Goal: Information Seeking & Learning: Learn about a topic

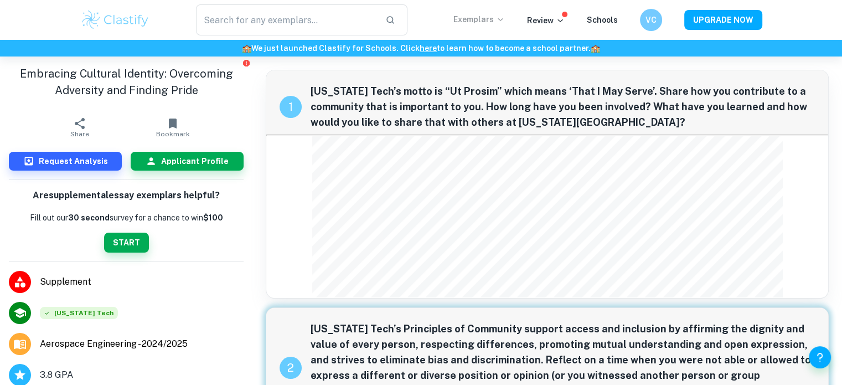
click at [497, 17] on p "Exemplars" at bounding box center [480, 19] width 52 height 12
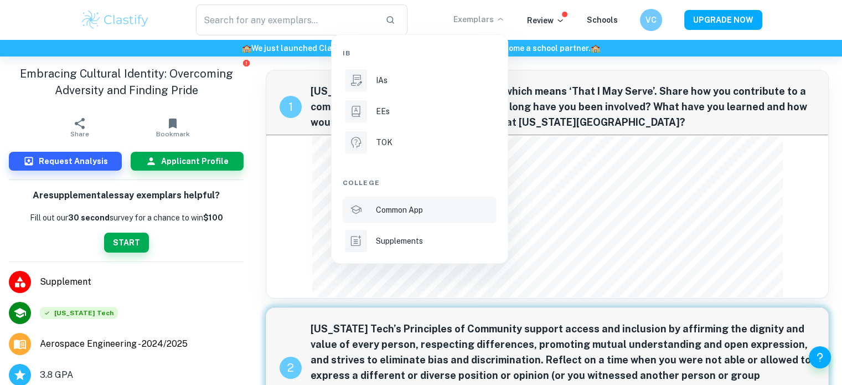
click at [412, 208] on p "Common App" at bounding box center [399, 210] width 47 height 12
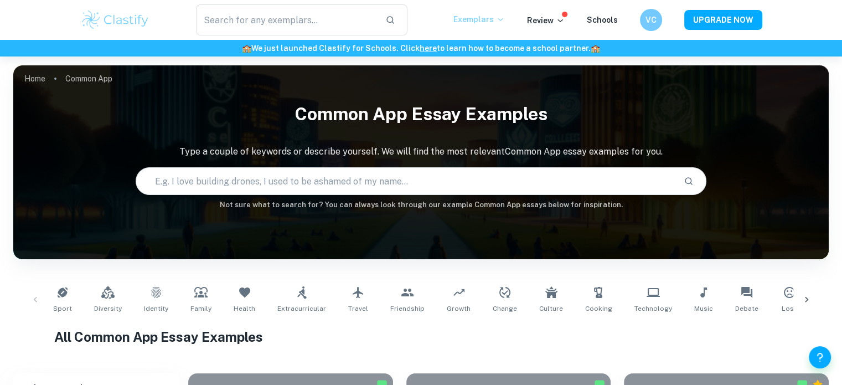
click at [470, 22] on p "Exemplars" at bounding box center [480, 19] width 52 height 12
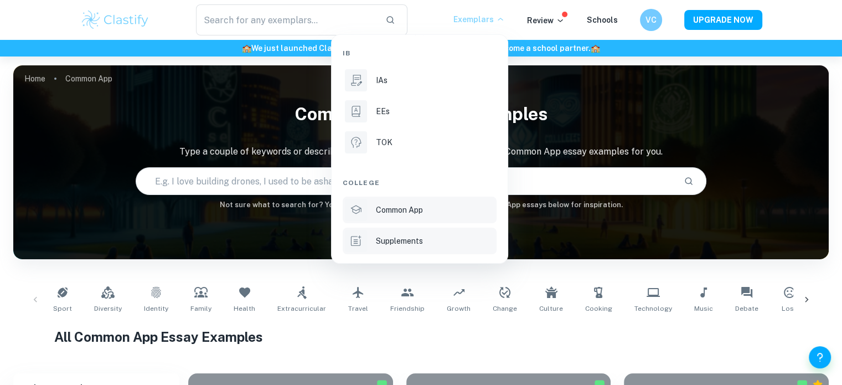
click at [408, 241] on p "Supplements" at bounding box center [399, 241] width 47 height 12
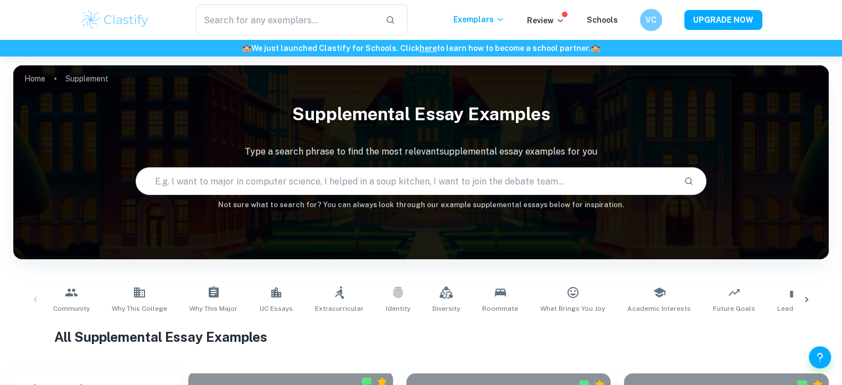
scroll to position [332, 0]
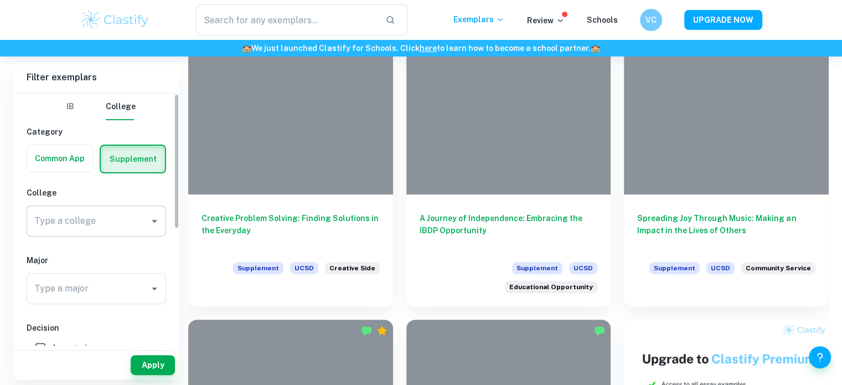
click at [82, 228] on input "Type a college" at bounding box center [88, 220] width 113 height 21
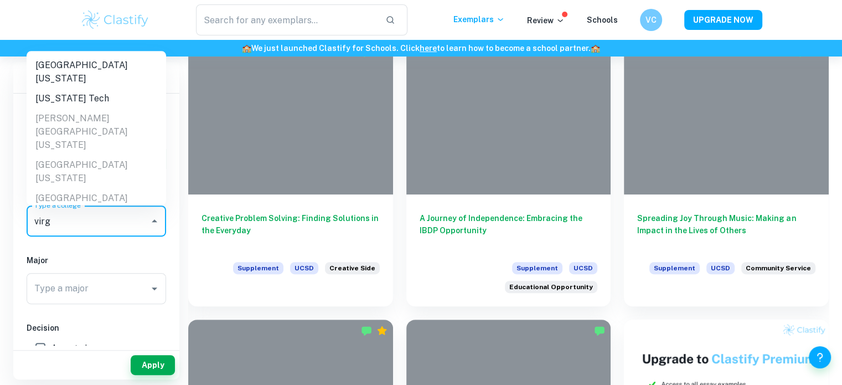
click at [78, 89] on li "[US_STATE] Tech" at bounding box center [97, 99] width 140 height 20
type input "[US_STATE] Tech"
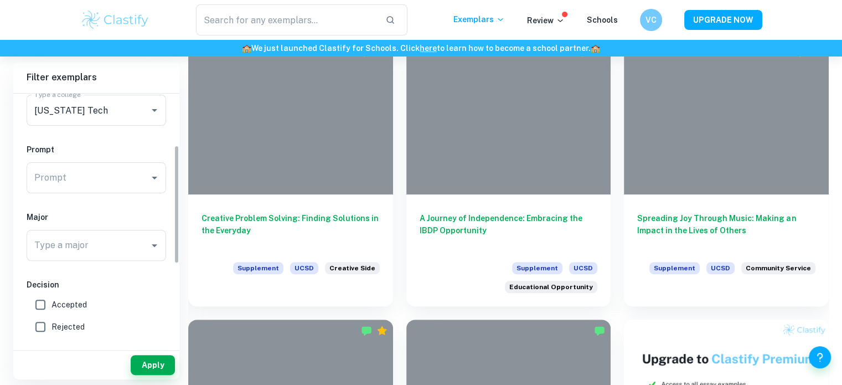
scroll to position [0, 0]
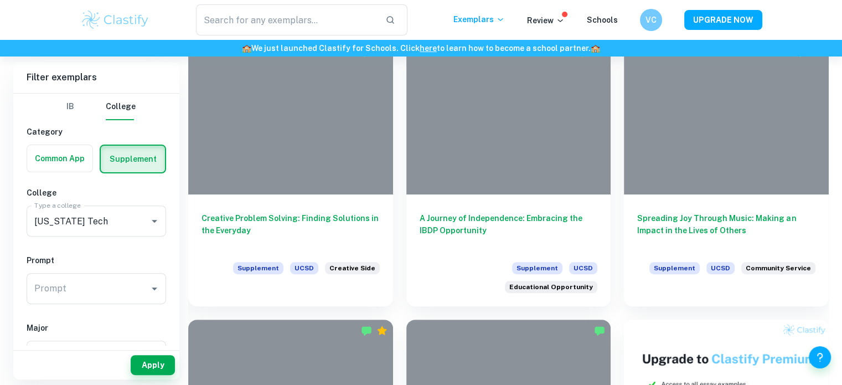
click at [156, 368] on button "Apply" at bounding box center [153, 365] width 44 height 20
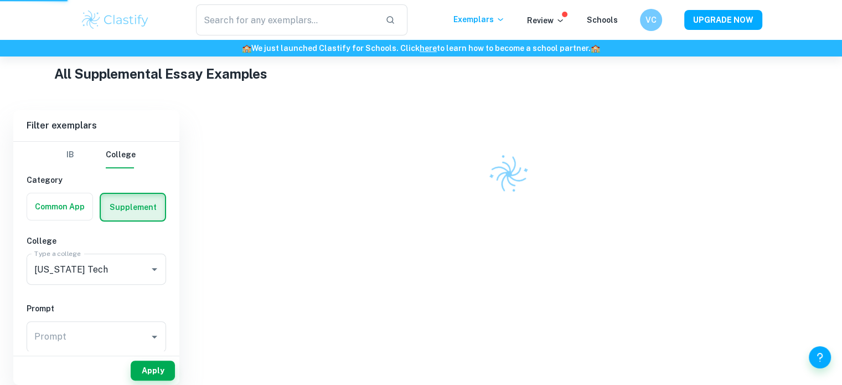
scroll to position [258, 0]
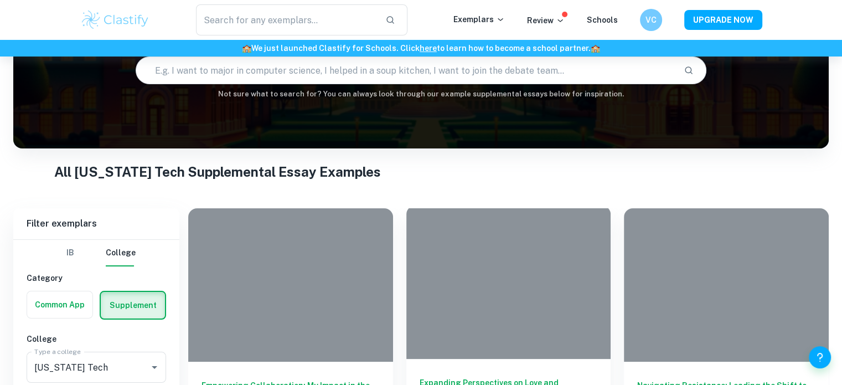
scroll to position [222, 0]
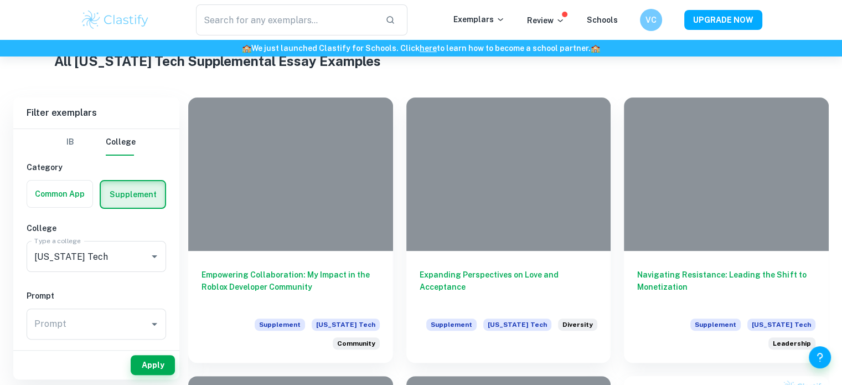
click at [55, 339] on div "Prompt Prompt" at bounding box center [97, 326] width 140 height 35
click at [63, 330] on input "Prompt" at bounding box center [88, 324] width 113 height 21
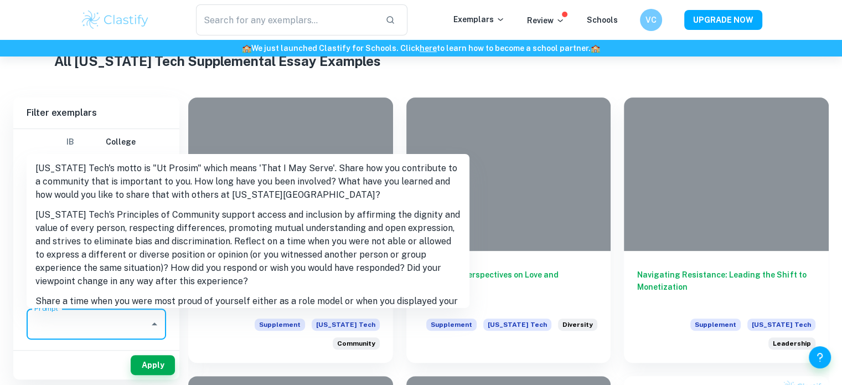
click at [106, 179] on li "[US_STATE] Tech's motto is "Ut Prosim" which means 'That I May Serve'. Share ho…" at bounding box center [248, 181] width 443 height 47
type input "[US_STATE] Tech's motto is "Ut Prosim" which means 'That I May Serve'. Share ho…"
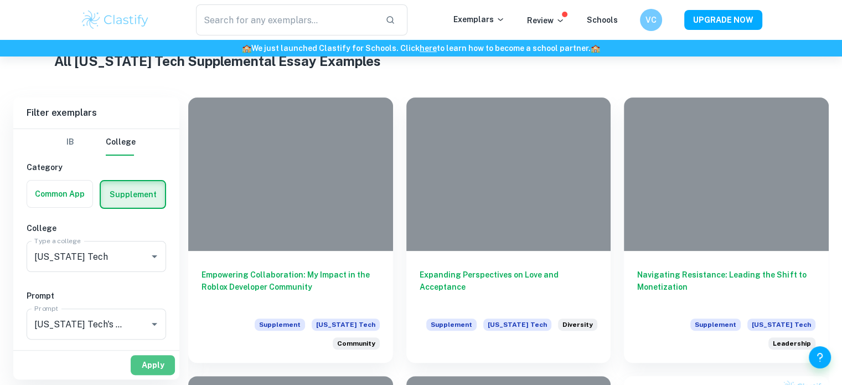
click at [144, 363] on button "Apply" at bounding box center [153, 365] width 44 height 20
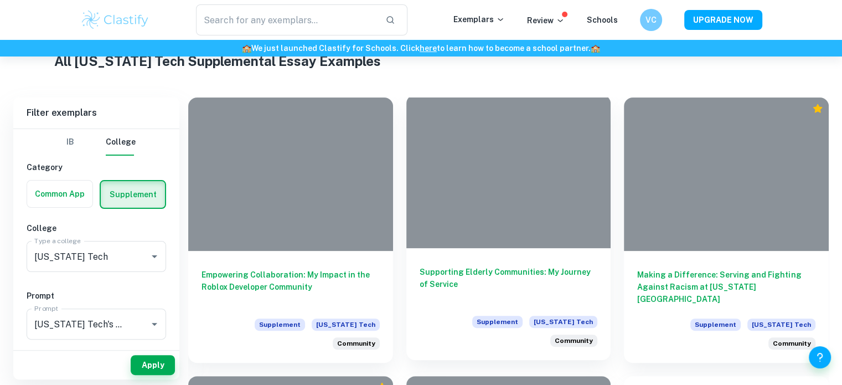
click at [494, 183] on div at bounding box center [509, 171] width 205 height 153
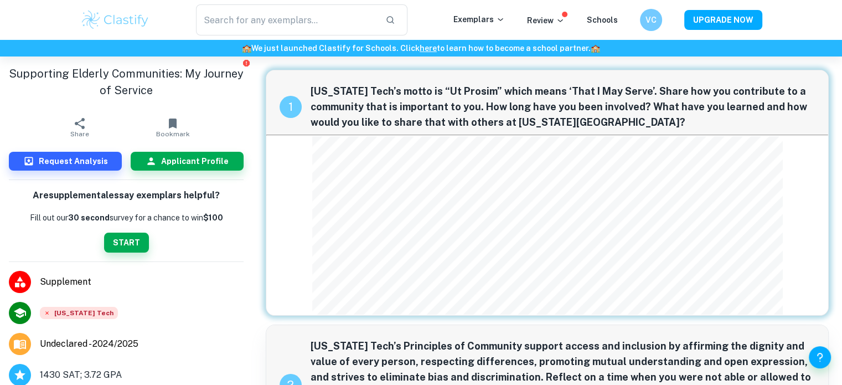
click at [420, 143] on div "1 [US_STATE] Tech’s motto is “Ut Prosim” which means ‘That I May Serve’. Share …" at bounding box center [547, 193] width 563 height 246
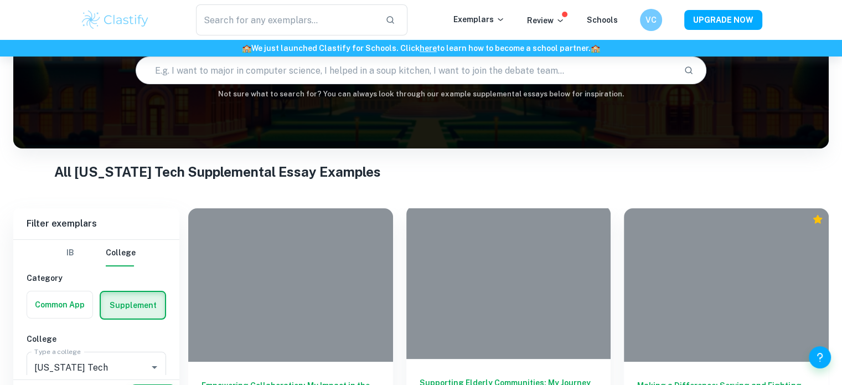
scroll to position [332, 0]
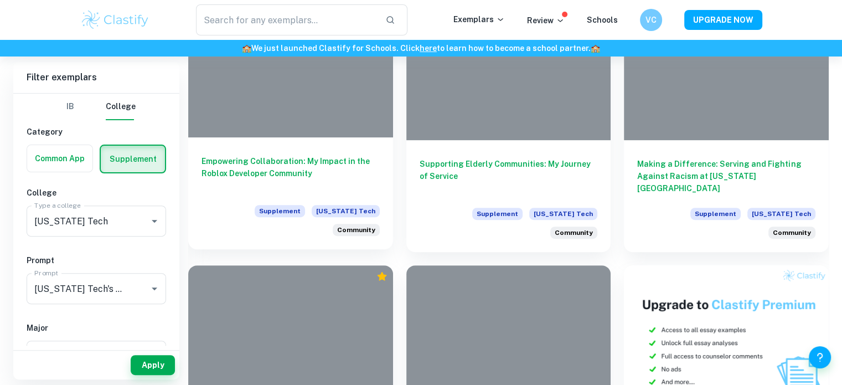
click at [318, 131] on div at bounding box center [290, 60] width 205 height 153
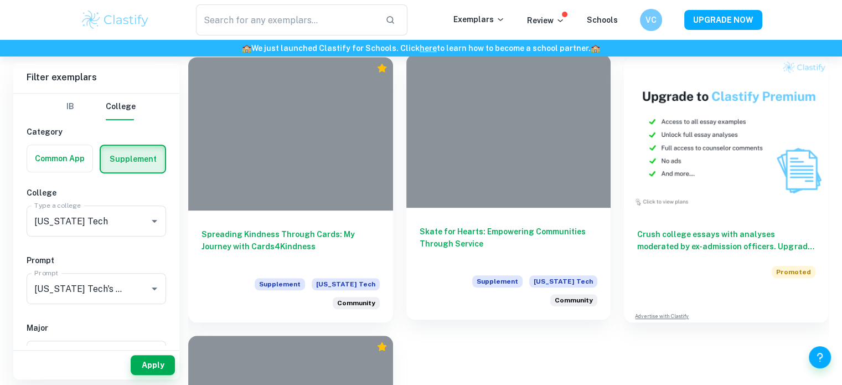
scroll to position [609, 0]
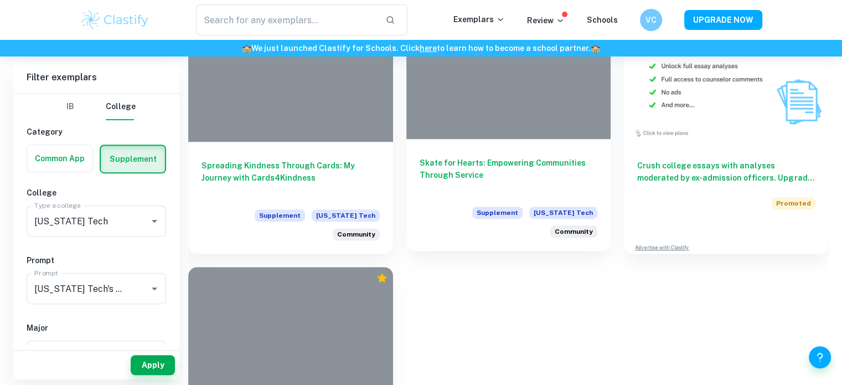
click at [470, 122] on div at bounding box center [509, 62] width 205 height 153
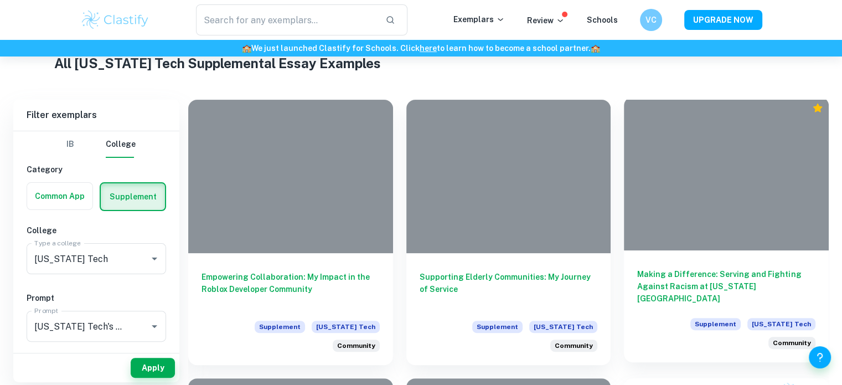
scroll to position [222, 0]
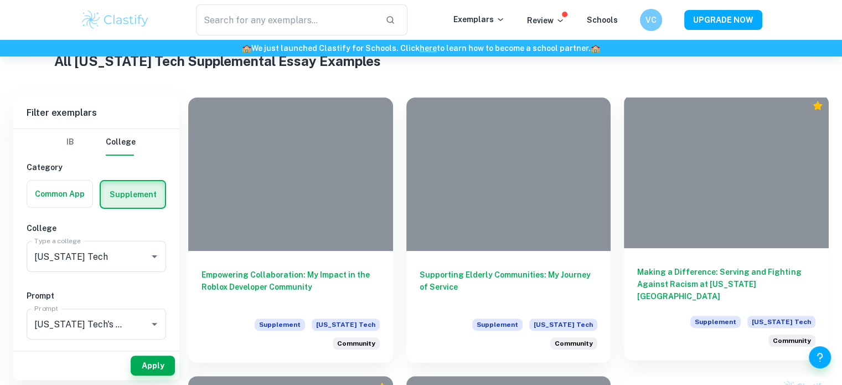
click at [696, 217] on div at bounding box center [726, 171] width 205 height 153
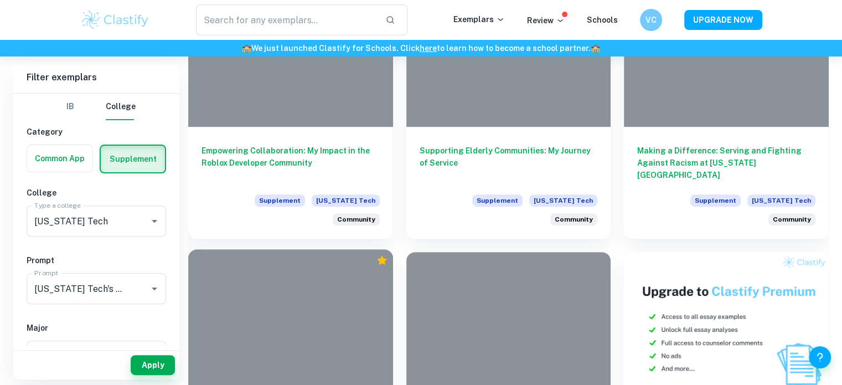
scroll to position [443, 0]
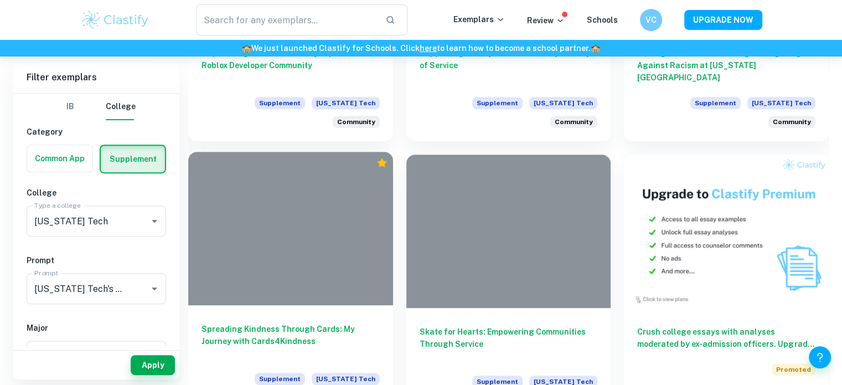
click at [276, 181] on div at bounding box center [290, 228] width 205 height 153
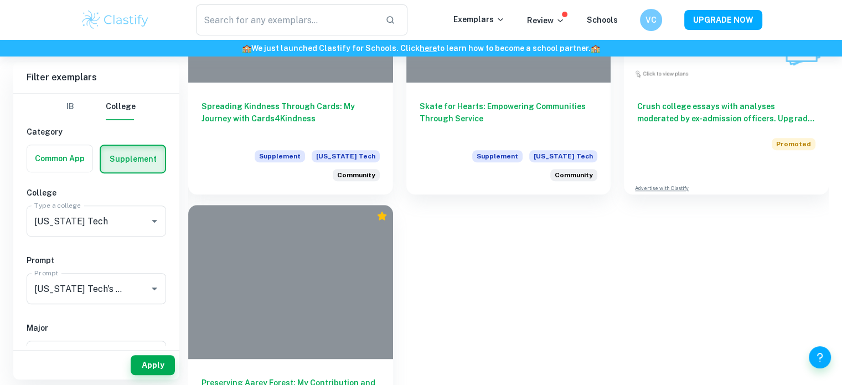
scroll to position [720, 0]
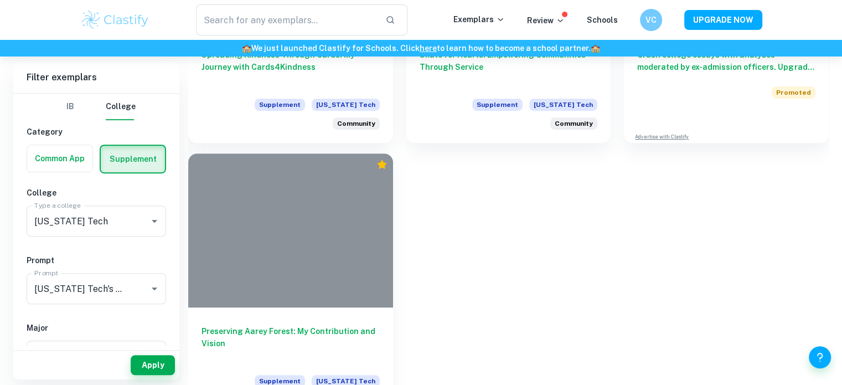
click at [284, 201] on div at bounding box center [290, 229] width 205 height 153
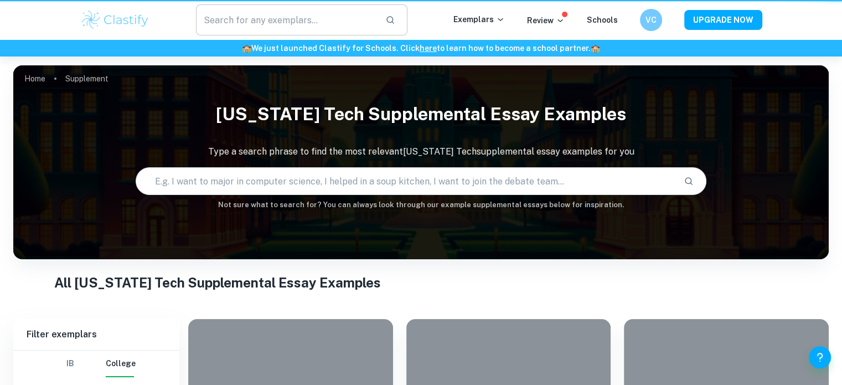
scroll to position [454, 0]
